Goal: Complete application form

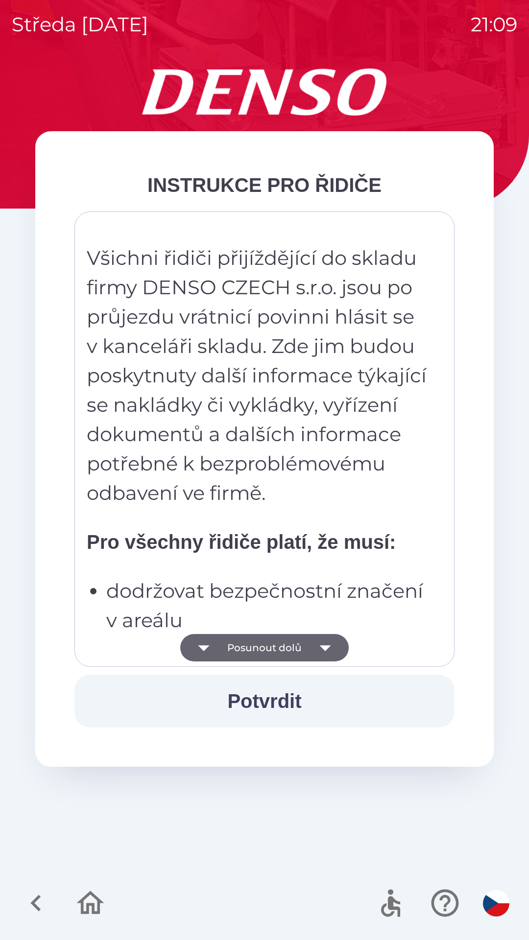
click at [314, 646] on icon "button" at bounding box center [324, 647] width 27 height 27
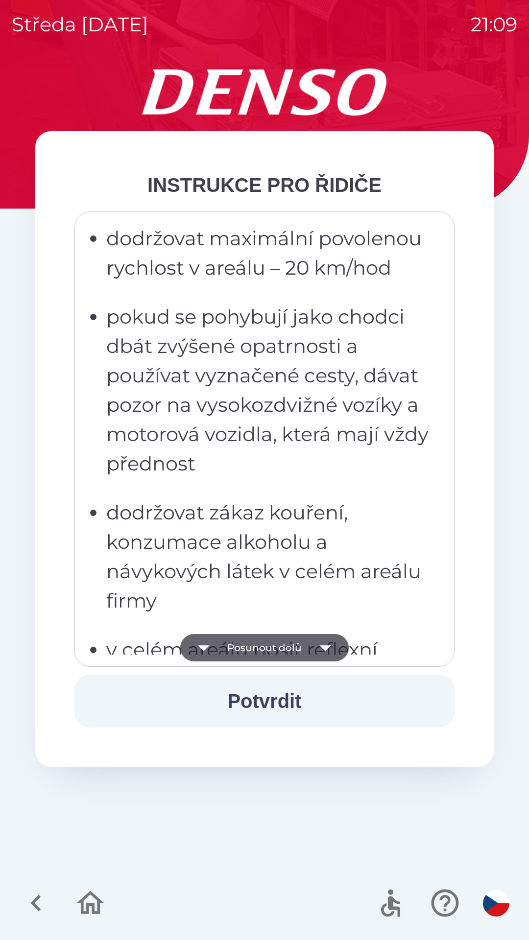
click at [323, 648] on icon "button" at bounding box center [324, 648] width 11 height 6
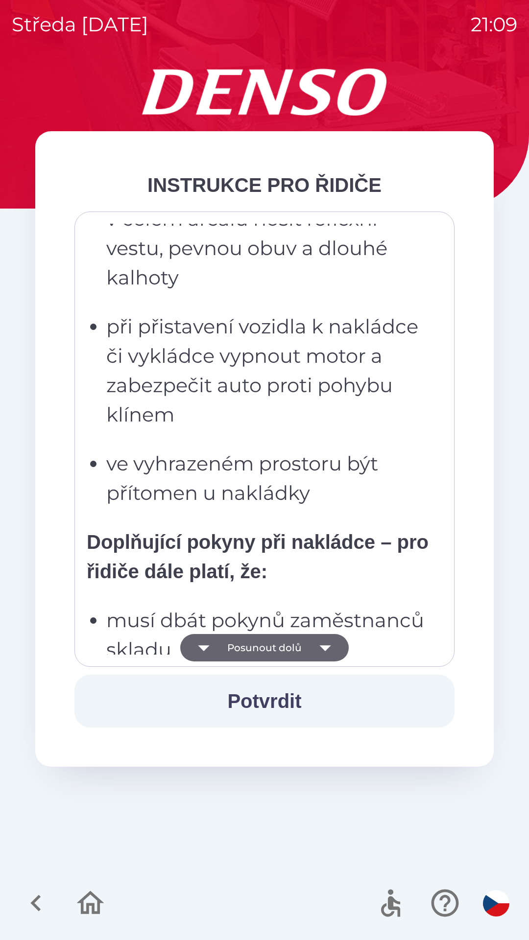
click at [321, 644] on icon "button" at bounding box center [324, 647] width 27 height 27
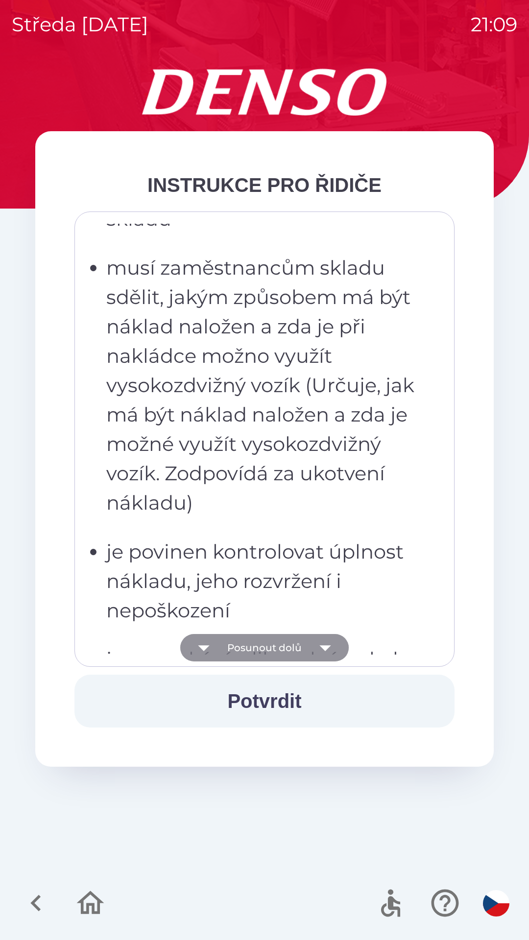
click at [320, 646] on icon "button" at bounding box center [324, 648] width 11 height 6
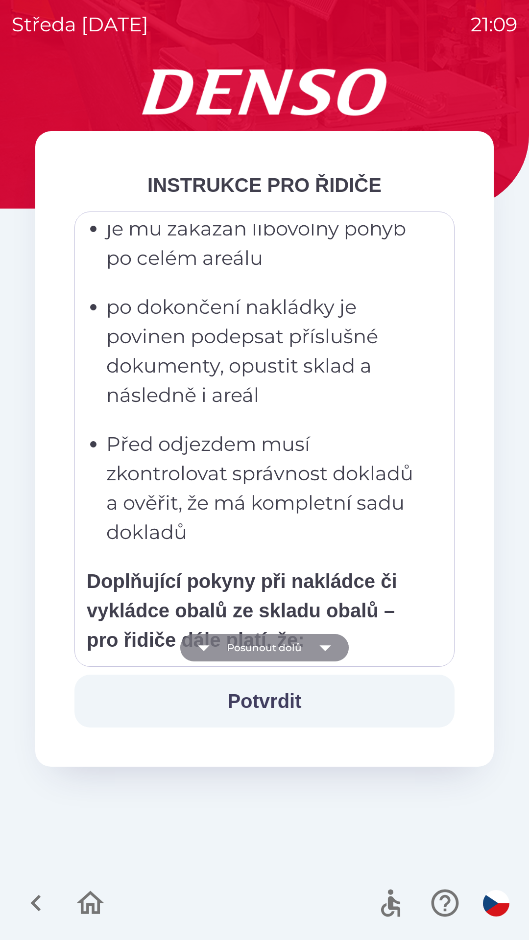
click at [320, 646] on icon "button" at bounding box center [324, 648] width 11 height 6
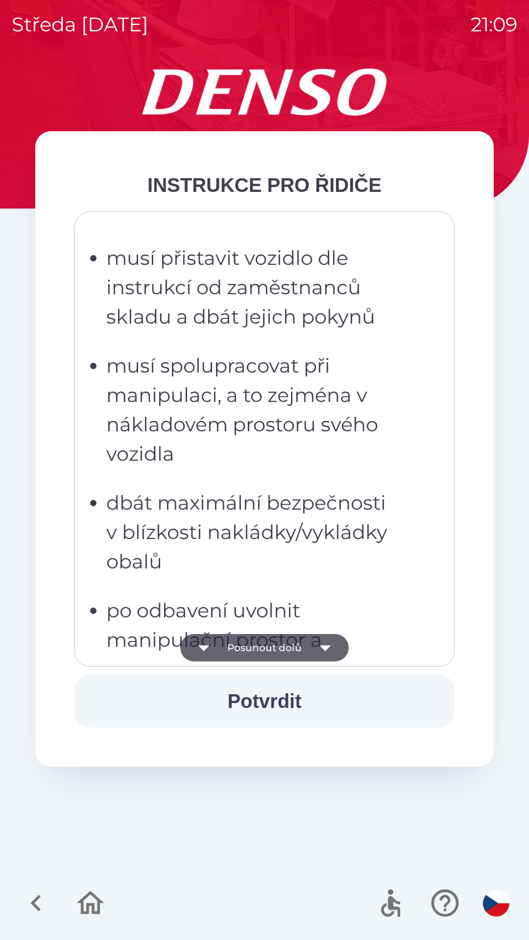
click at [320, 646] on icon "button" at bounding box center [324, 648] width 11 height 6
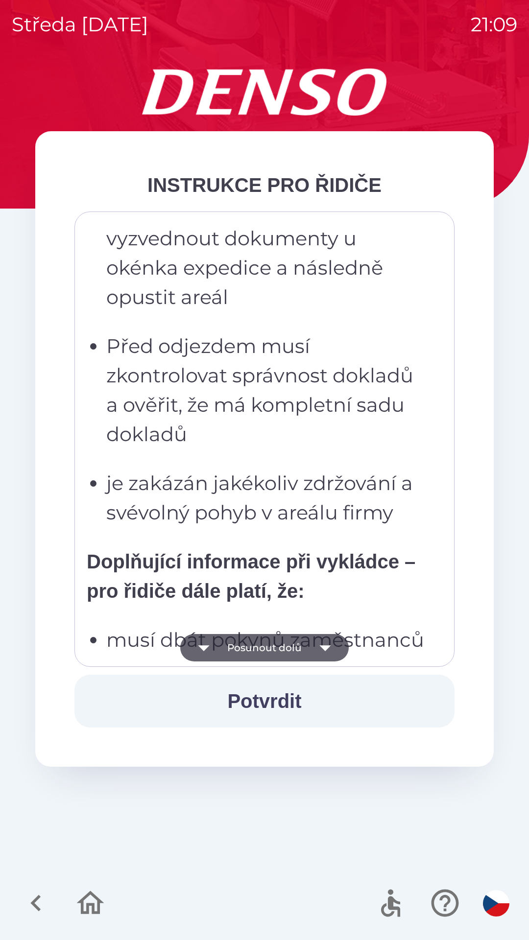
click at [319, 646] on icon "button" at bounding box center [324, 647] width 27 height 27
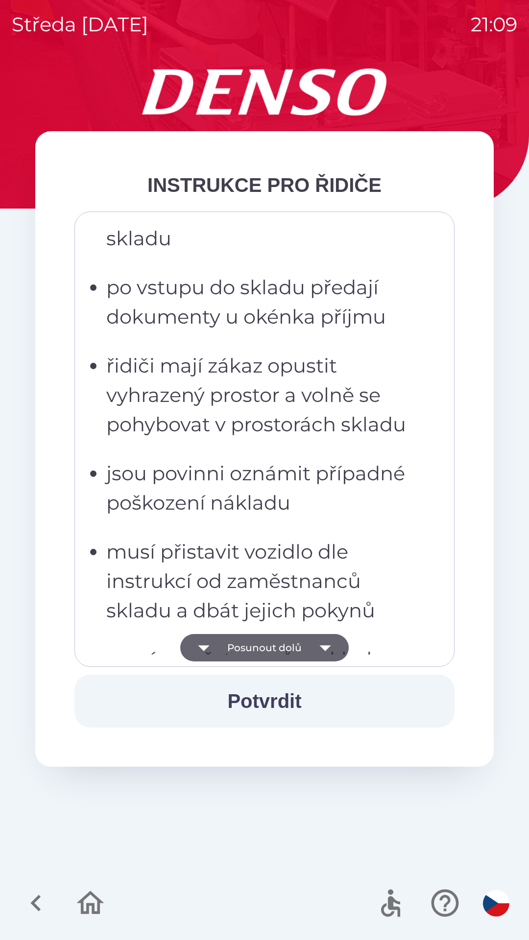
click at [319, 644] on icon "button" at bounding box center [324, 647] width 27 height 27
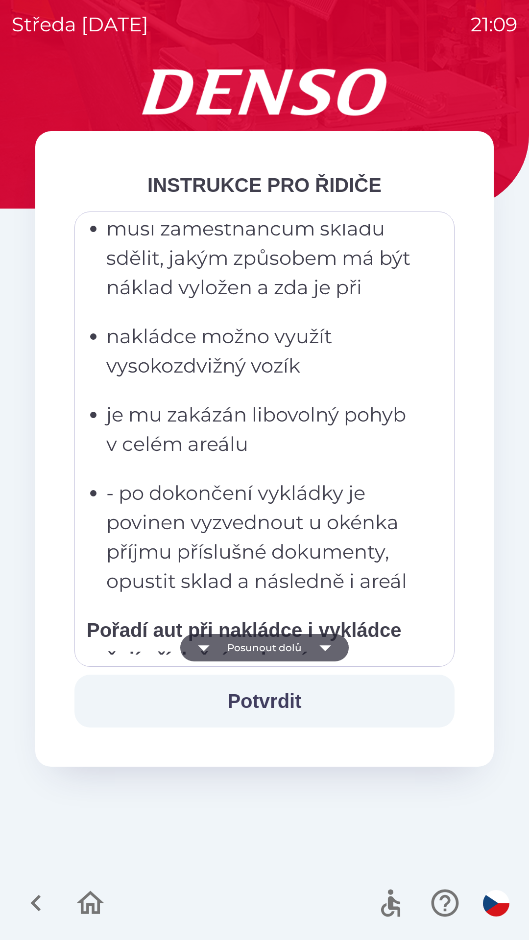
click at [322, 649] on icon "button" at bounding box center [324, 648] width 11 height 6
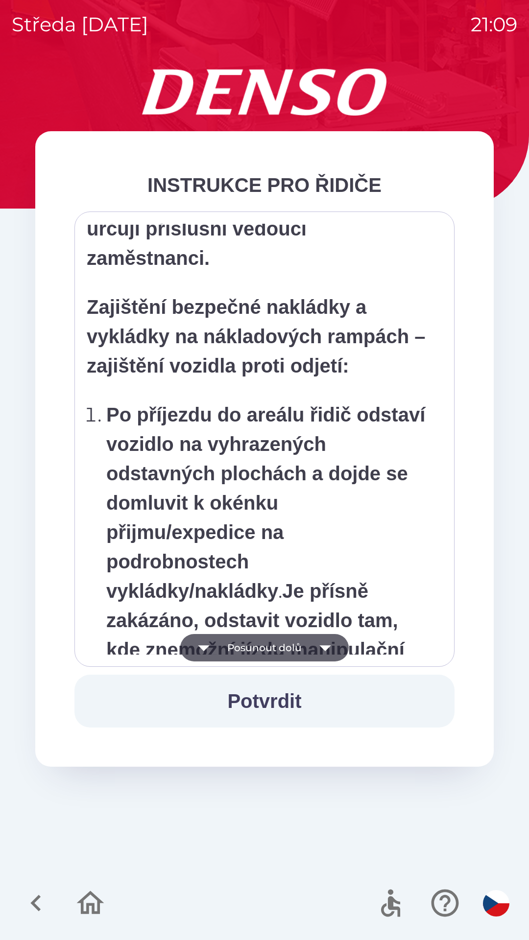
click at [323, 654] on icon "button" at bounding box center [324, 647] width 27 height 27
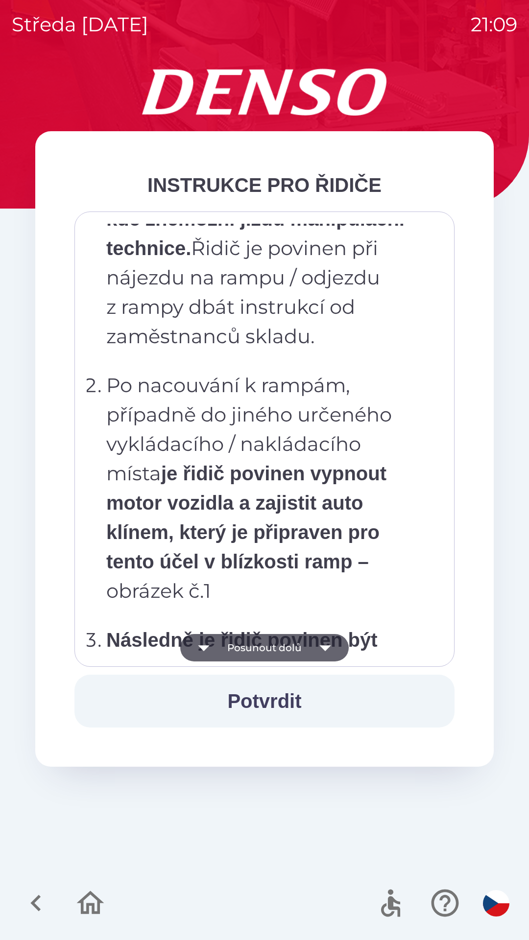
click at [329, 657] on icon "button" at bounding box center [324, 647] width 27 height 27
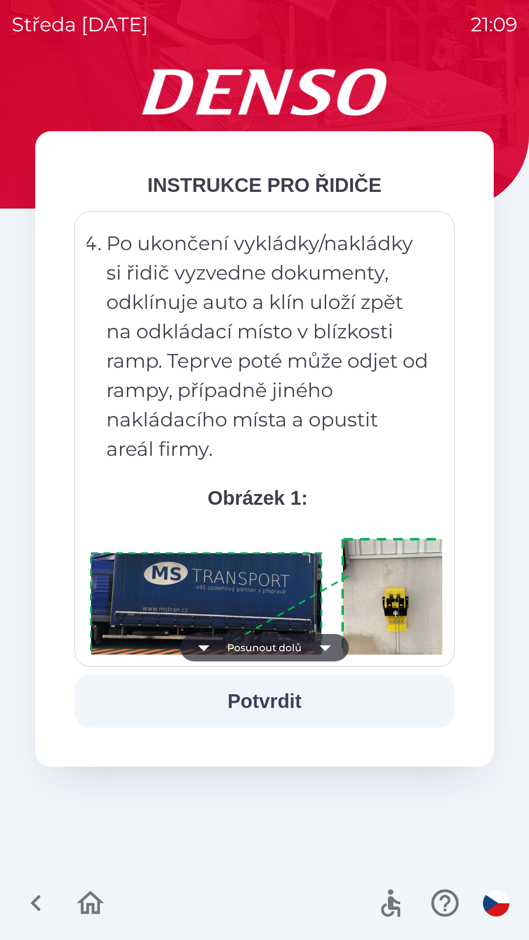
click at [321, 651] on icon "button" at bounding box center [324, 647] width 27 height 27
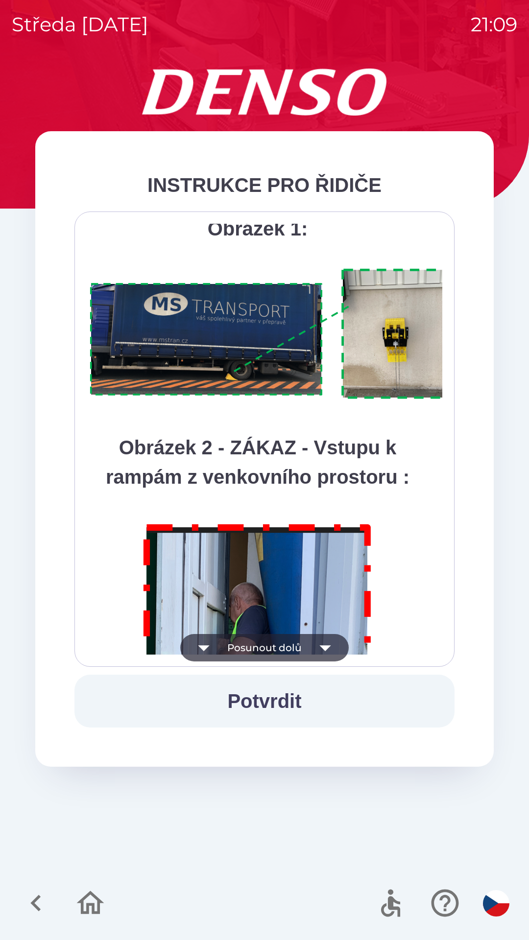
click at [322, 648] on icon "button" at bounding box center [324, 648] width 11 height 6
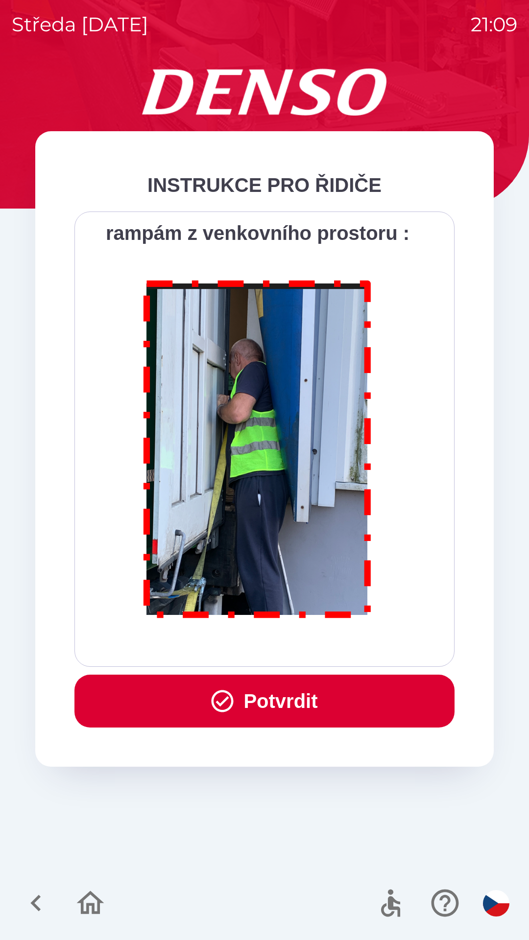
click at [327, 647] on div "Všichni řidiči přijíždějící do skladu firmy DENSO CZECH s.r.o. jsou po průjezdu…" at bounding box center [265, 439] width 356 height 431
click at [310, 701] on button "Potvrdit" at bounding box center [264, 701] width 380 height 53
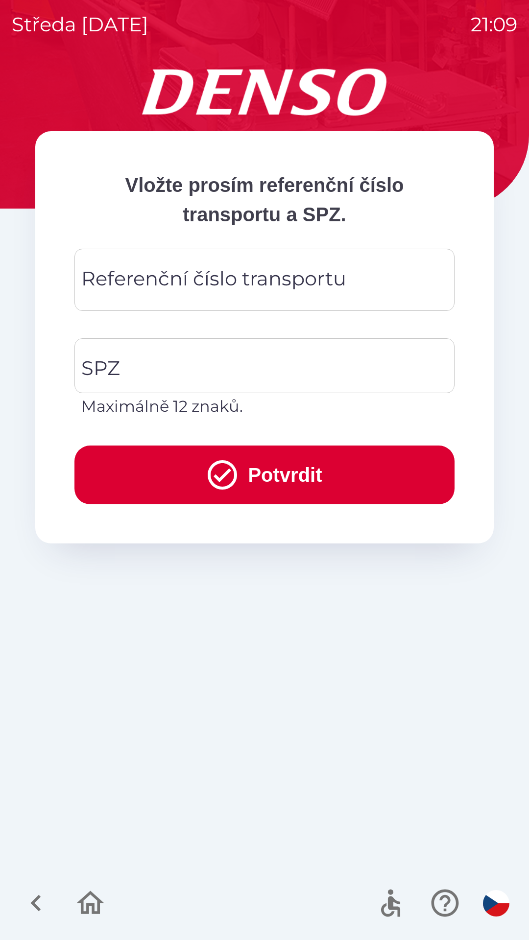
click at [292, 272] on div "Referenční číslo transportu Referenční číslo transportu" at bounding box center [264, 280] width 380 height 62
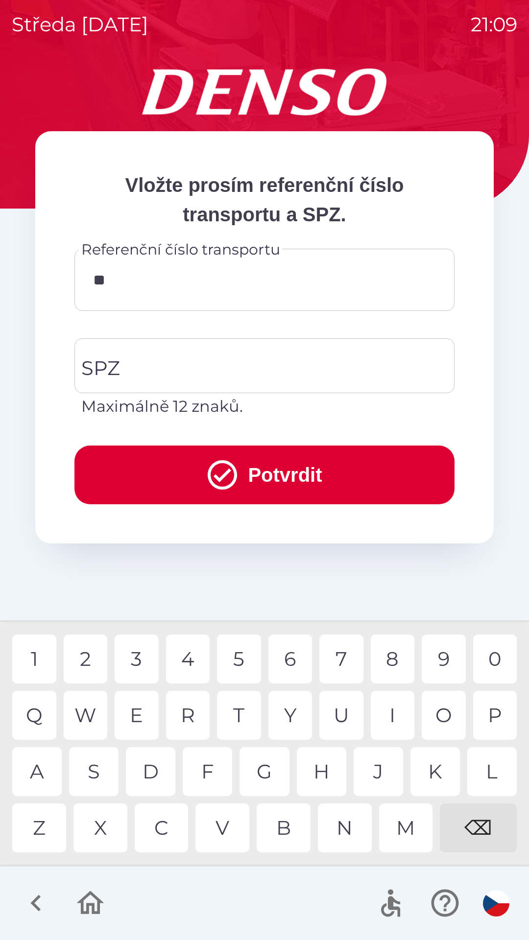
click at [434, 768] on div "K" at bounding box center [434, 771] width 49 height 49
click at [229, 815] on div "V" at bounding box center [222, 828] width 54 height 49
click at [401, 655] on div "8" at bounding box center [393, 659] width 44 height 49
type input "*********"
click at [272, 367] on input "SPZ" at bounding box center [257, 366] width 357 height 46
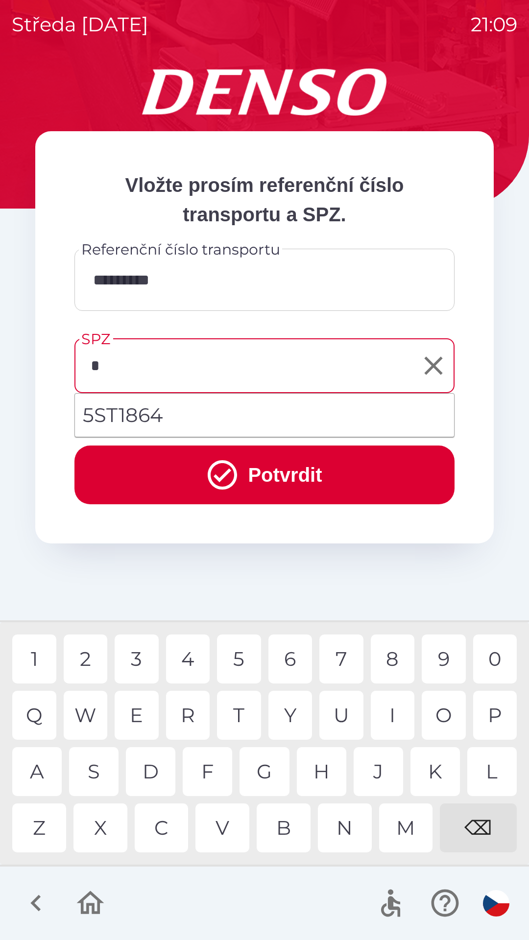
click at [241, 659] on div "5" at bounding box center [239, 659] width 44 height 49
click at [191, 408] on li "5ST1864" at bounding box center [264, 415] width 379 height 35
type input "*******"
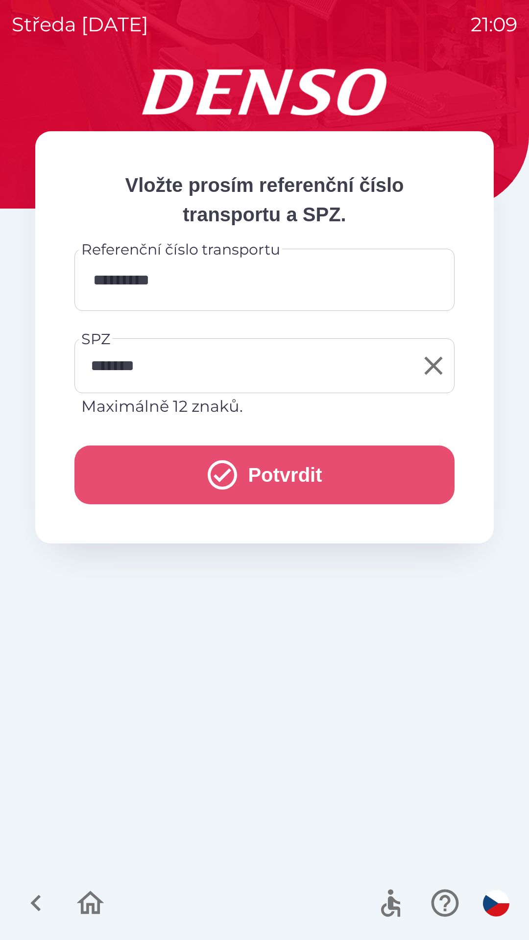
click at [268, 467] on button "Potvrdit" at bounding box center [264, 475] width 380 height 59
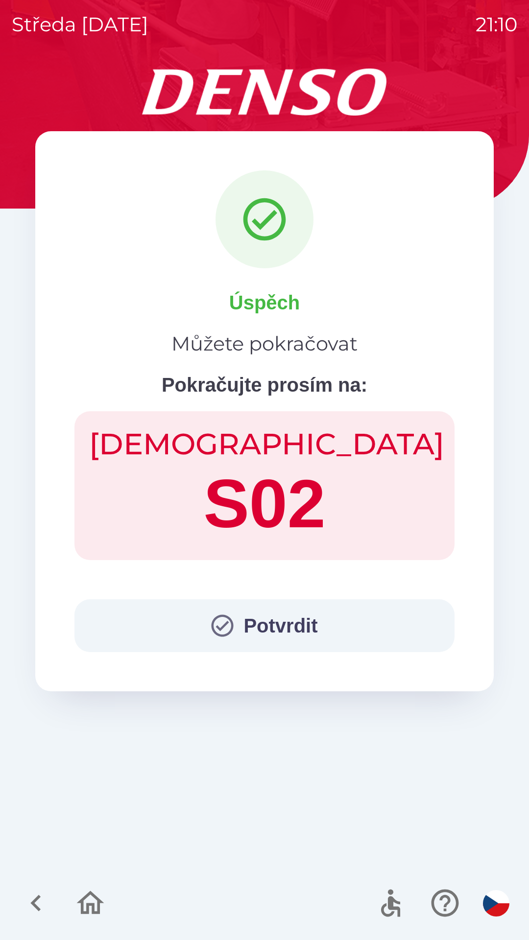
click at [270, 627] on button "Potvrdit" at bounding box center [264, 625] width 380 height 53
